Goal: Find contact information: Find contact information

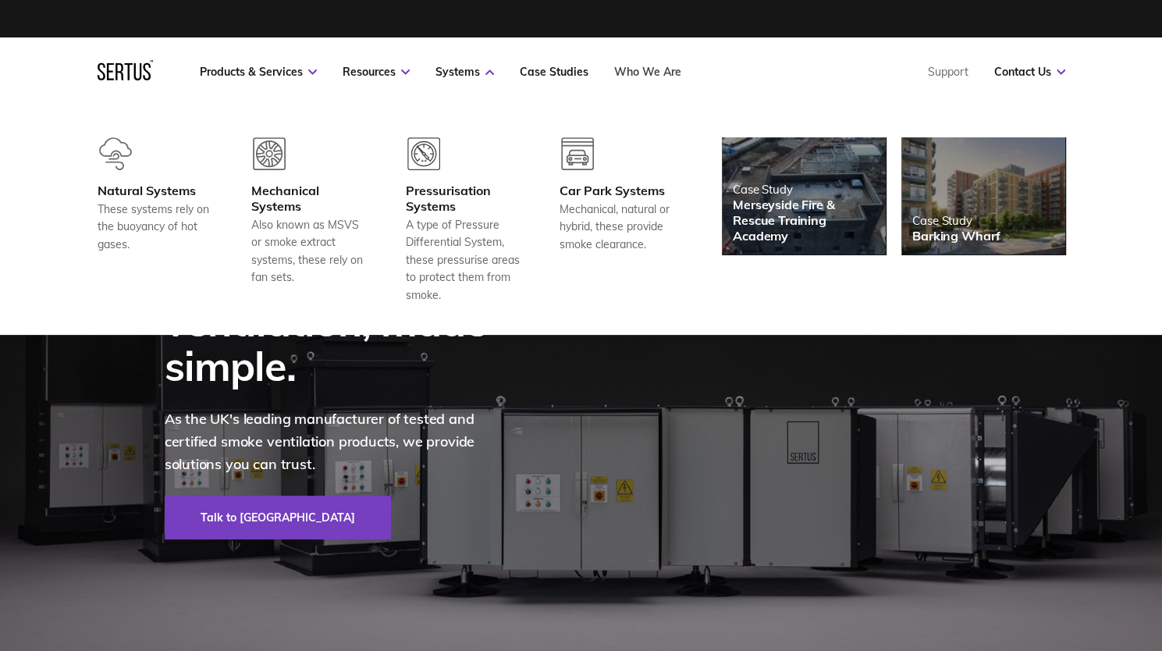
click at [640, 71] on link "Who We Are" at bounding box center [647, 72] width 67 height 14
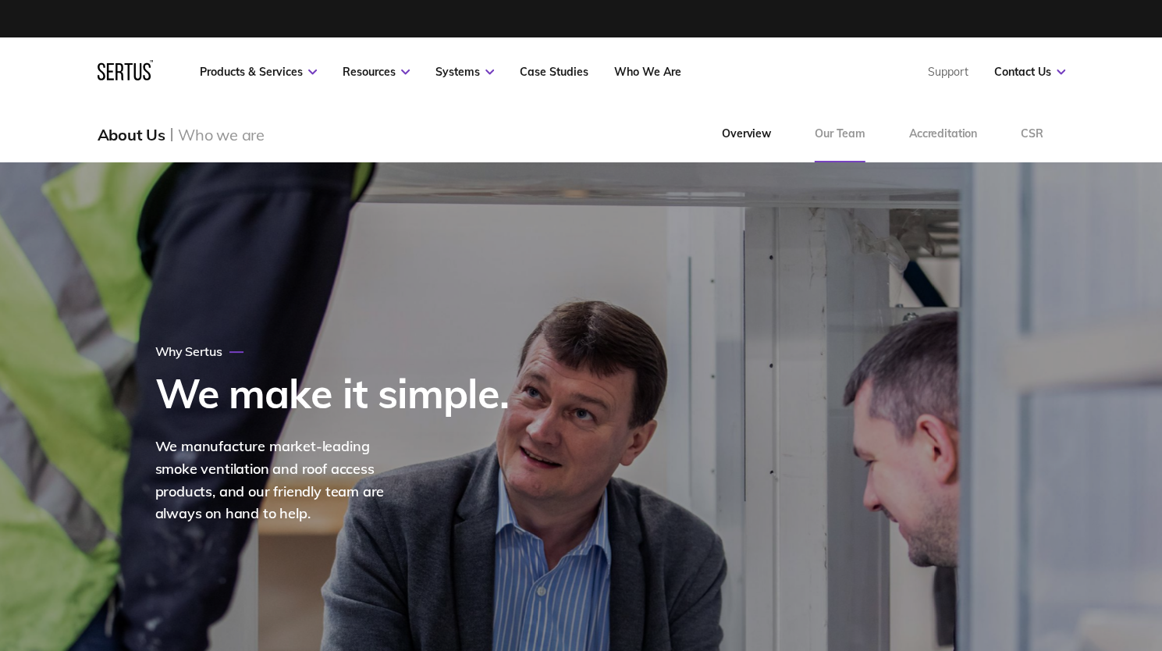
click at [830, 148] on link "Our Team" at bounding box center [840, 134] width 94 height 56
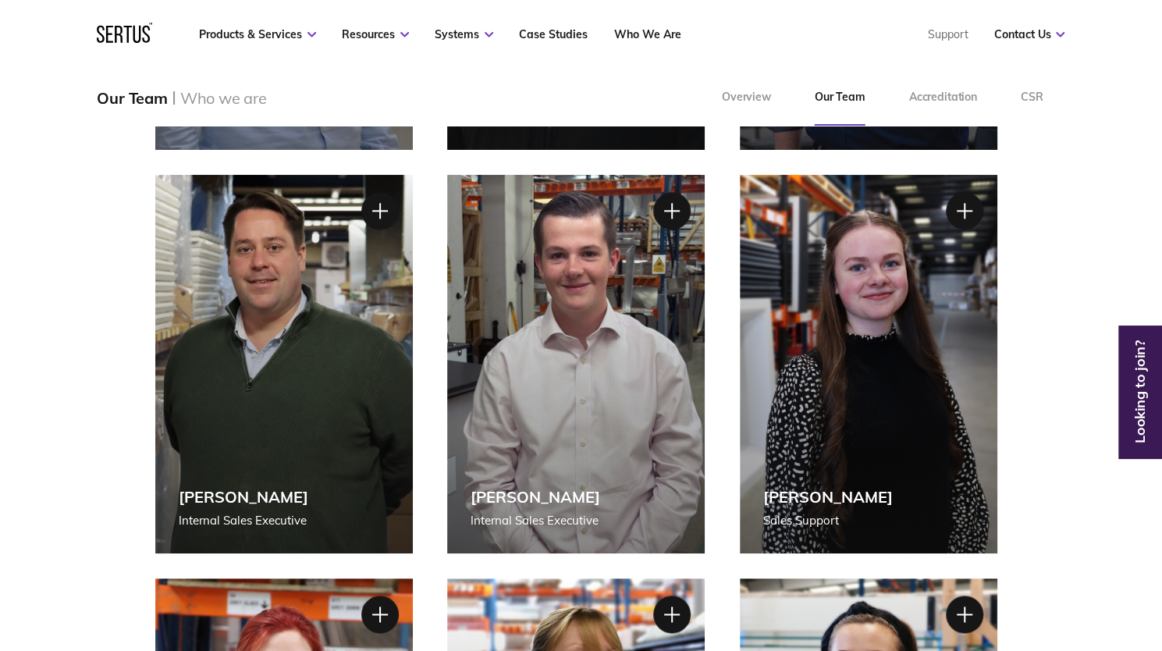
scroll to position [1004, 0]
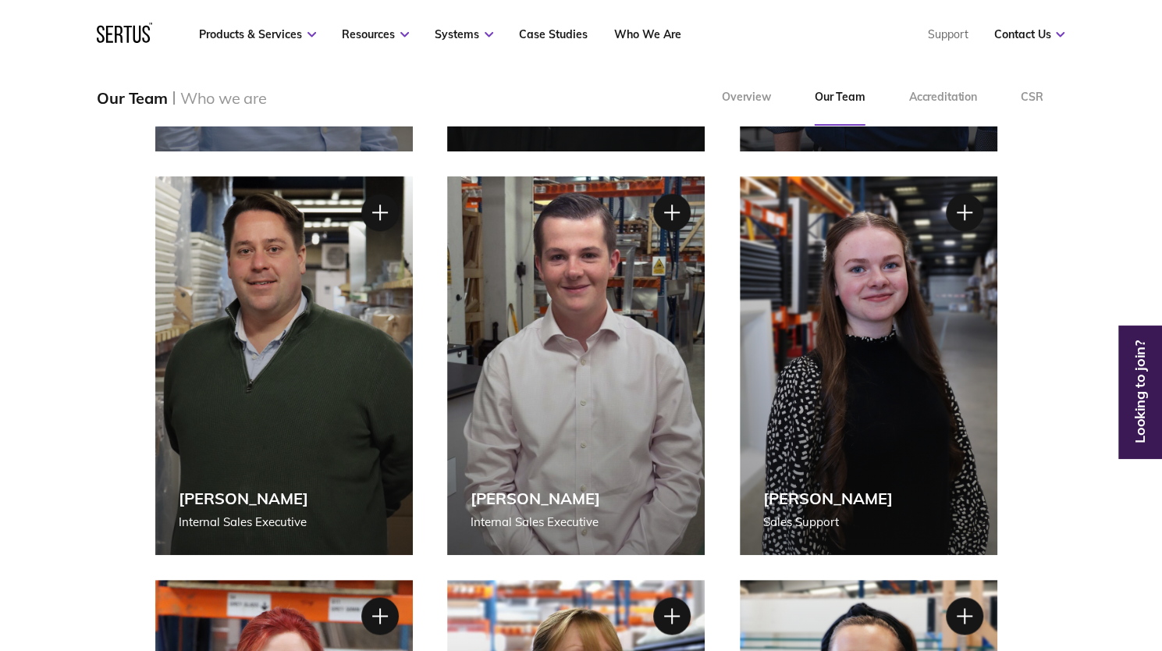
click at [654, 233] on div "[PERSON_NAME] Internal Sales Executive" at bounding box center [576, 365] width 258 height 379
click at [683, 197] on div at bounding box center [671, 212] width 39 height 39
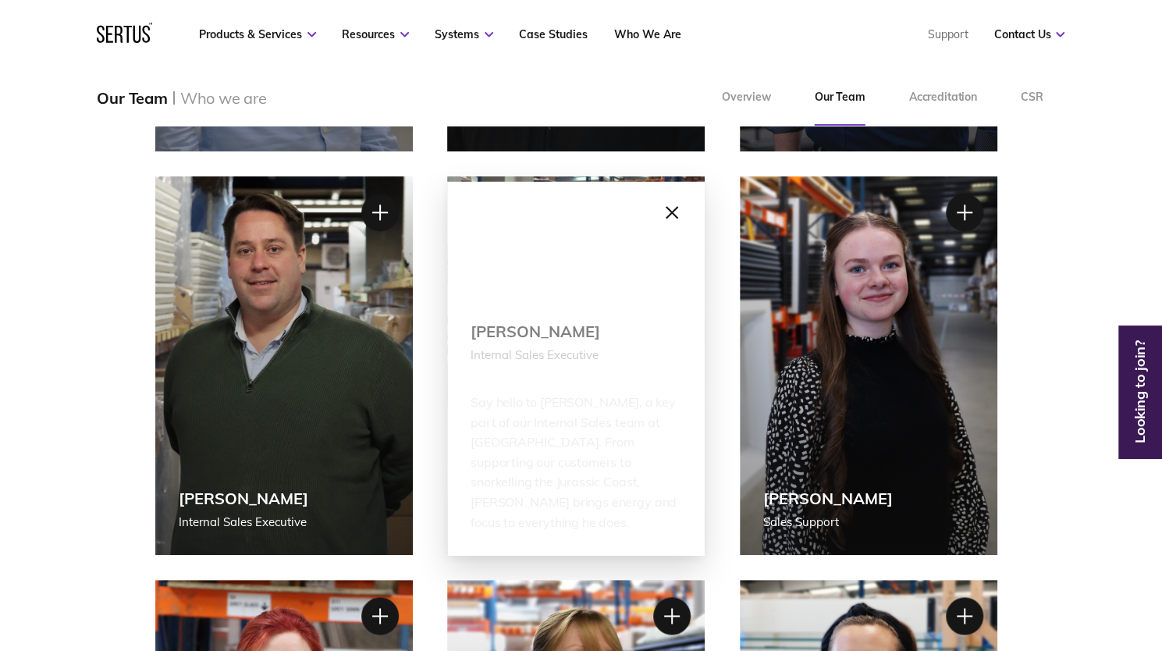
click at [683, 197] on div at bounding box center [671, 212] width 39 height 39
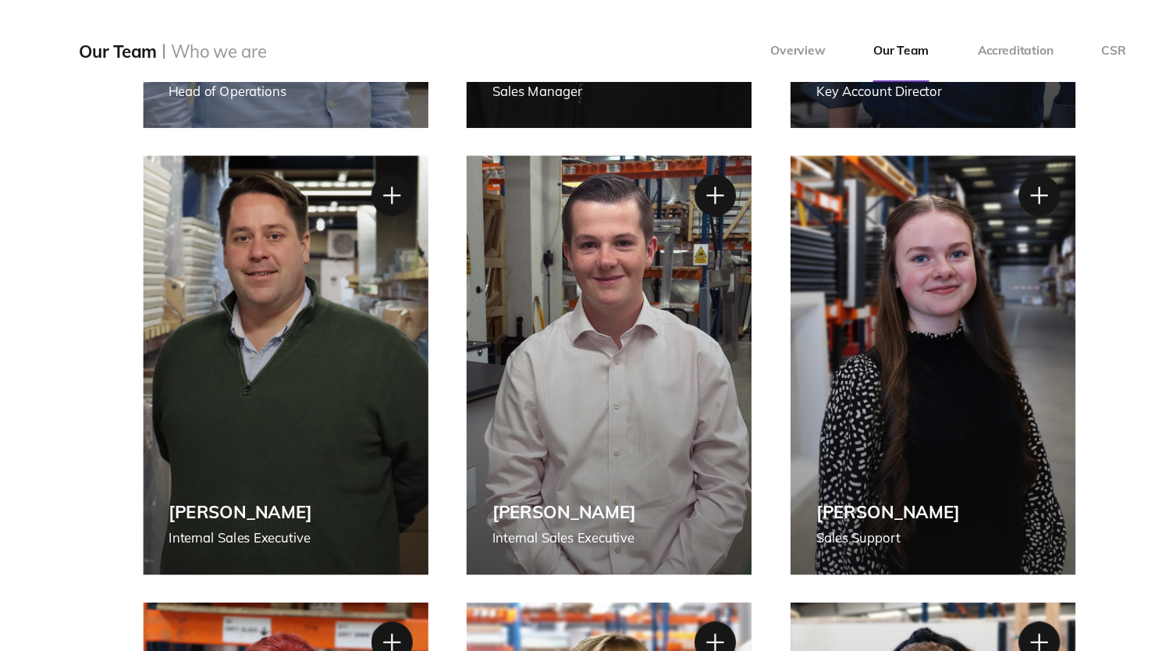
scroll to position [989, 0]
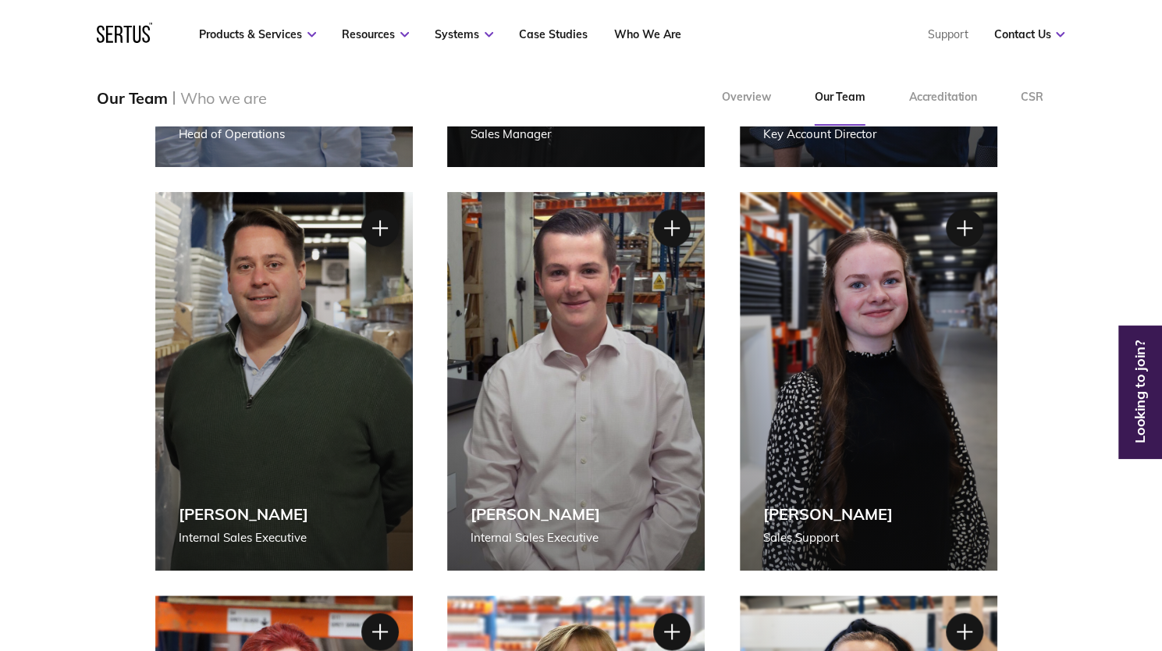
click at [675, 216] on div at bounding box center [671, 227] width 39 height 39
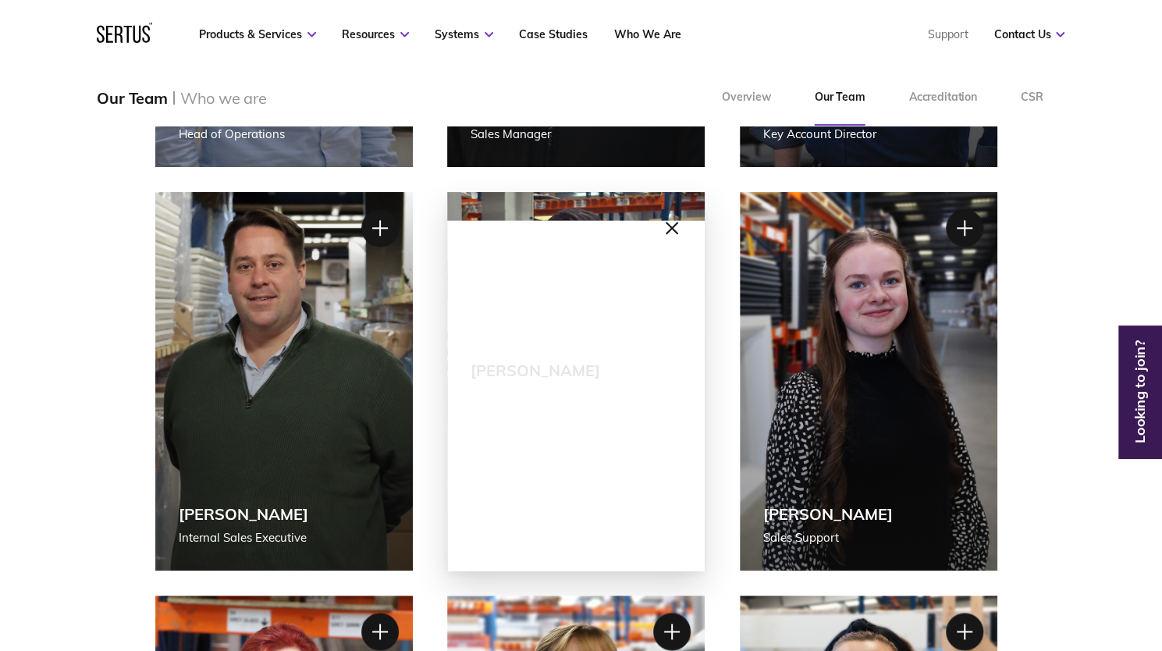
click at [675, 216] on div at bounding box center [671, 227] width 39 height 39
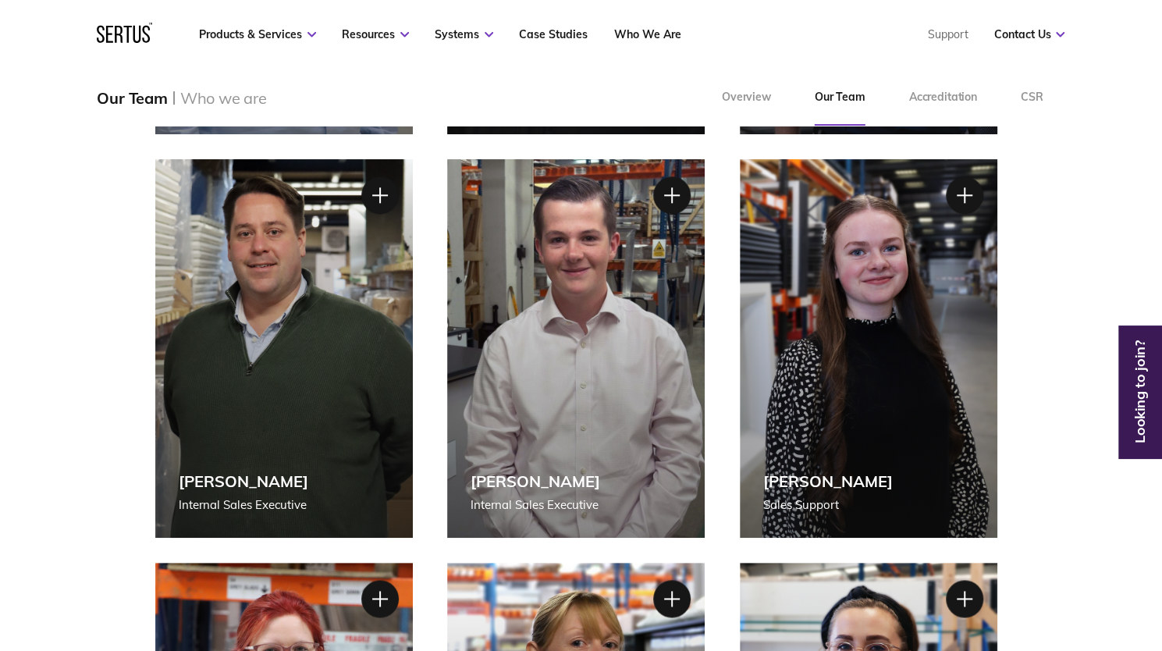
scroll to position [1023, 0]
